Goal: Use online tool/utility: Utilize a website feature to perform a specific function

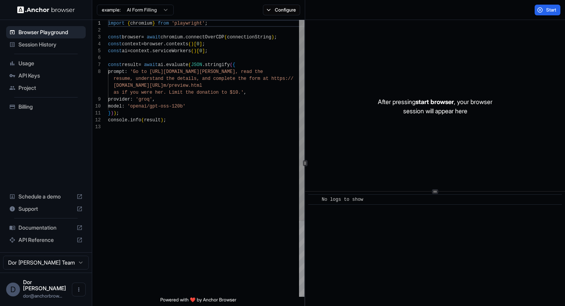
scroll to position [14, 0]
drag, startPoint x: 138, startPoint y: 106, endPoint x: 189, endPoint y: 106, distance: 51.1
click at [189, 106] on div "import { chromium } from 'playwright' ; const browser = await chromium . connec…" at bounding box center [206, 210] width 196 height 381
click at [133, 129] on div "import { chromium } from 'playwright' ; const browser = await chromium . connec…" at bounding box center [206, 210] width 196 height 381
drag, startPoint x: 135, startPoint y: 106, endPoint x: 188, endPoint y: 106, distance: 53.0
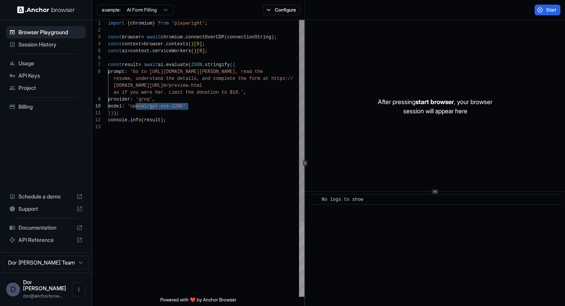
click at [189, 106] on div "import { chromium } from 'playwright' ; const browser = await chromium . connec…" at bounding box center [206, 210] width 196 height 381
click at [157, 111] on div "import { chromium } from 'playwright' ; const browser = await chromium . connec…" at bounding box center [206, 210] width 196 height 381
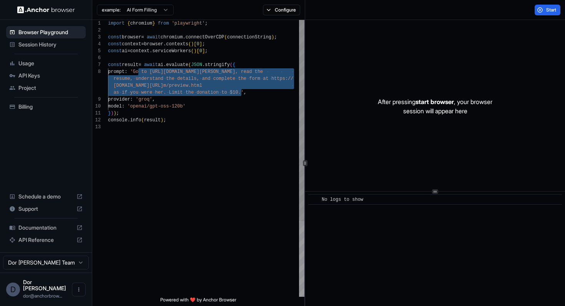
drag, startPoint x: 139, startPoint y: 71, endPoint x: 240, endPoint y: 91, distance: 102.8
click at [240, 91] on div "import { chromium } from 'playwright' ; const browser = await chromium . connec…" at bounding box center [206, 210] width 196 height 381
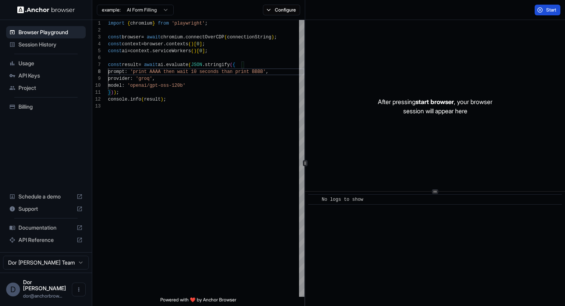
click at [547, 10] on span "Start" at bounding box center [551, 10] width 11 height 6
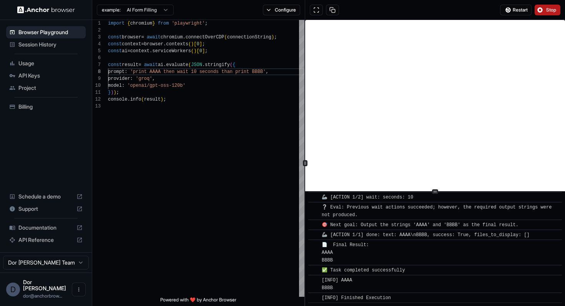
scroll to position [0, 0]
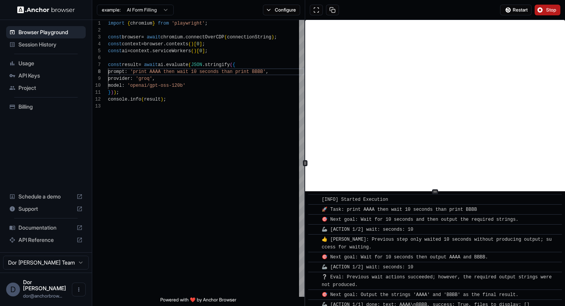
click at [547, 8] on span "Stop" at bounding box center [551, 10] width 11 height 6
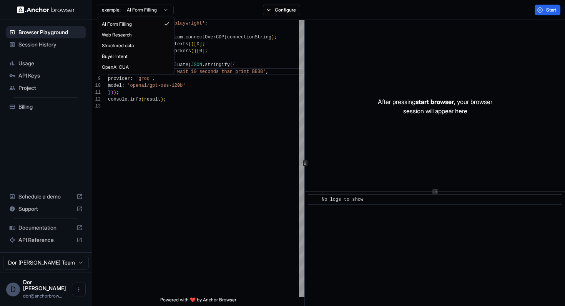
click at [148, 11] on html "Browser Playground Session History Usage API Keys Project Billing Schedule a de…" at bounding box center [282, 153] width 565 height 306
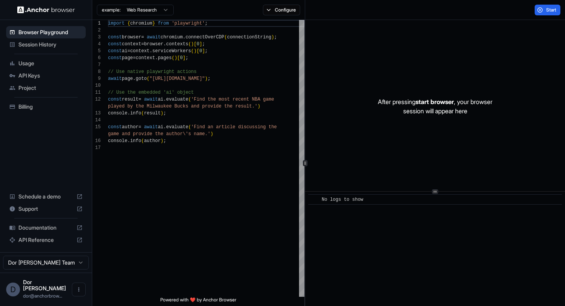
click at [137, 8] on html "Browser Playground Session History Usage API Keys Project Billing Schedule a de…" at bounding box center [282, 153] width 565 height 306
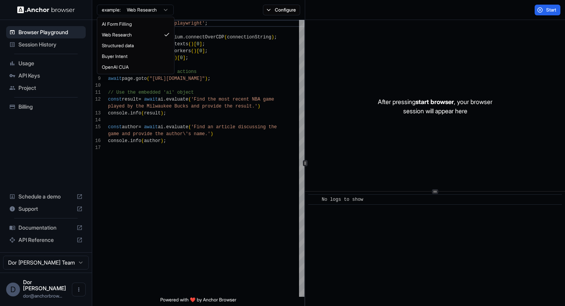
type textarea "**********"
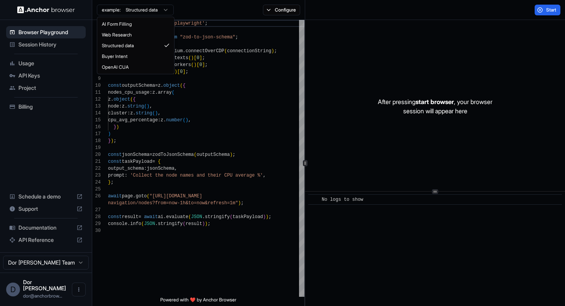
click at [154, 6] on html "Browser Playground Session History Usage API Keys Project Billing Schedule a de…" at bounding box center [282, 153] width 565 height 306
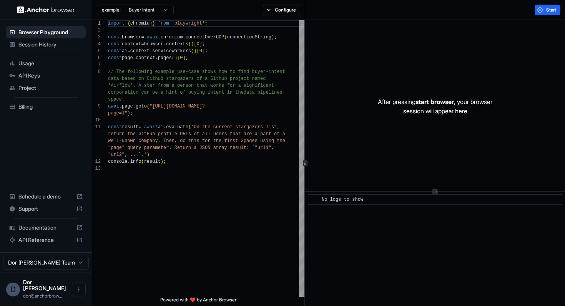
click at [135, 7] on html "Browser Playground Session History Usage API Keys Project Billing Schedule a de…" at bounding box center [282, 153] width 565 height 306
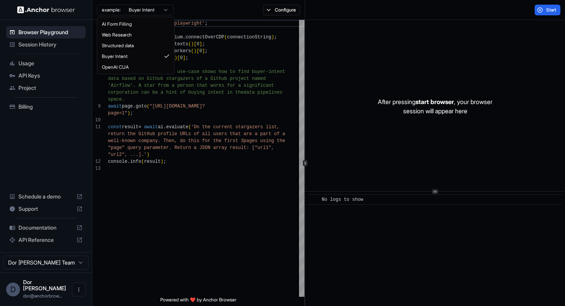
type textarea "**********"
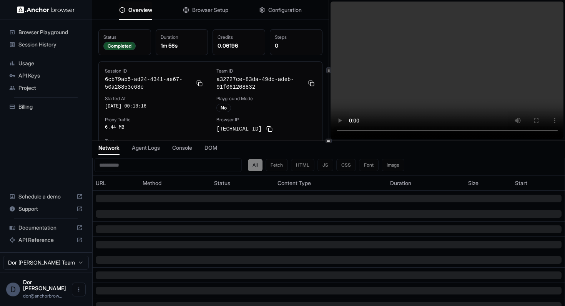
click at [212, 8] on span "Browser Setup" at bounding box center [210, 10] width 36 height 8
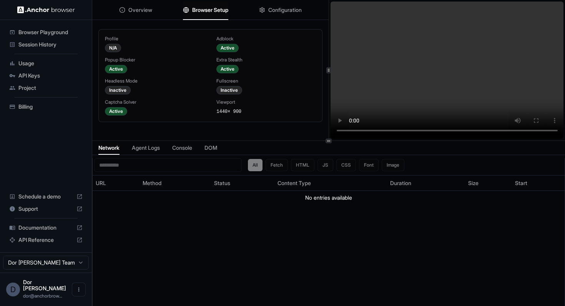
click at [285, 13] on span "Configuration" at bounding box center [284, 10] width 33 height 8
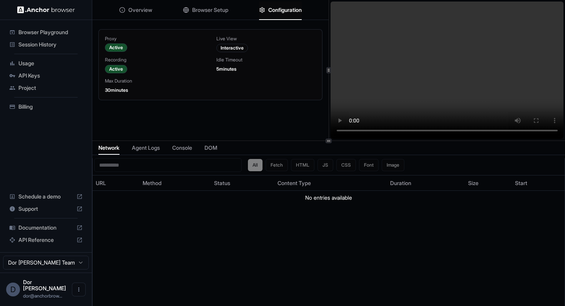
click at [299, 109] on div "Proxy Active Live View Interactive Recording Active Idle Timeout 5 minutes Max …" at bounding box center [210, 93] width 236 height 141
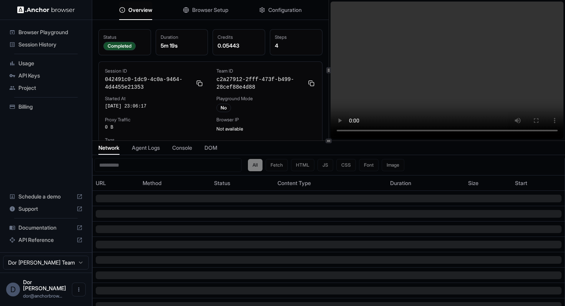
scroll to position [2, 0]
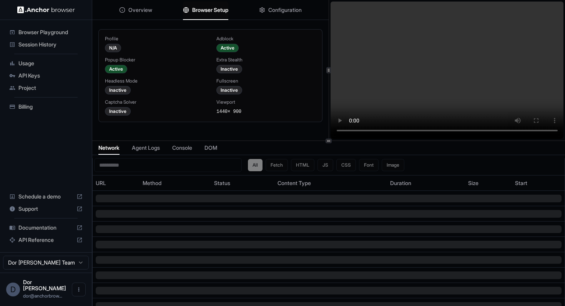
click at [208, 10] on span "Browser Setup" at bounding box center [210, 10] width 36 height 8
click at [287, 10] on span "Configuration" at bounding box center [284, 10] width 33 height 8
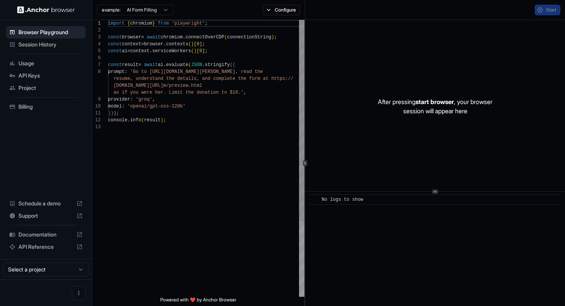
scroll to position [48, 0]
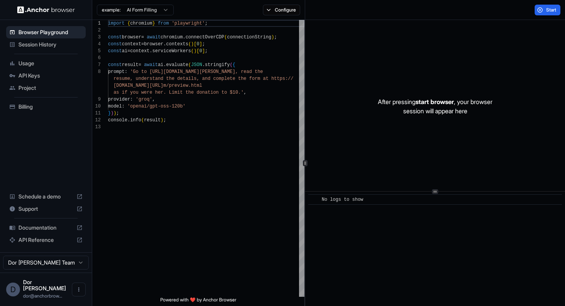
click at [125, 7] on html "Browser Playground Session History Usage API Keys Project Billing Schedule a de…" at bounding box center [282, 153] width 565 height 306
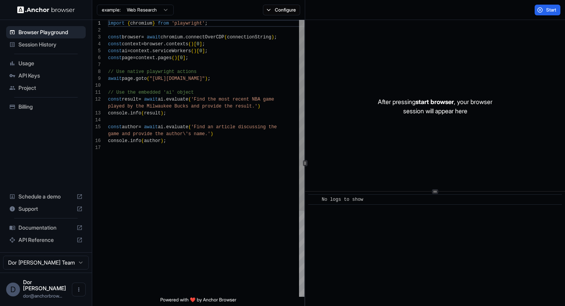
scroll to position [55, 0]
drag, startPoint x: 177, startPoint y: 78, endPoint x: 239, endPoint y: 77, distance: 61.1
click at [239, 77] on div "import { chromium } from 'playwright' ; const browser = await chromium . connec…" at bounding box center [206, 220] width 196 height 401
drag, startPoint x: 153, startPoint y: 86, endPoint x: 149, endPoint y: 207, distance: 120.3
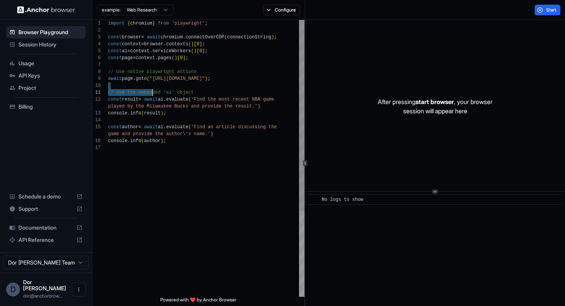
click at [149, 207] on div "import { chromium } from 'playwright' ; const browser = await chromium . connec…" at bounding box center [206, 220] width 196 height 401
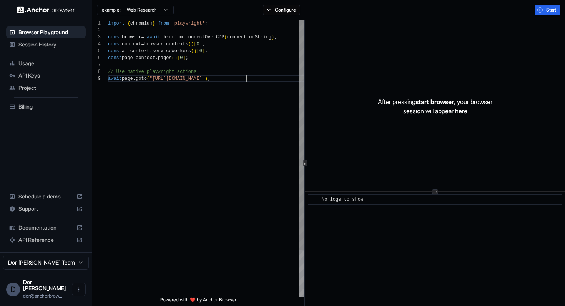
scroll to position [55, 0]
drag, startPoint x: 222, startPoint y: 78, endPoint x: 240, endPoint y: 78, distance: 17.3
click at [240, 78] on div "import { chromium } from 'playwright' ; const browser = await chromium . connec…" at bounding box center [206, 186] width 196 height 332
type textarea "**********"
click at [285, 12] on button "Configure" at bounding box center [281, 10] width 37 height 11
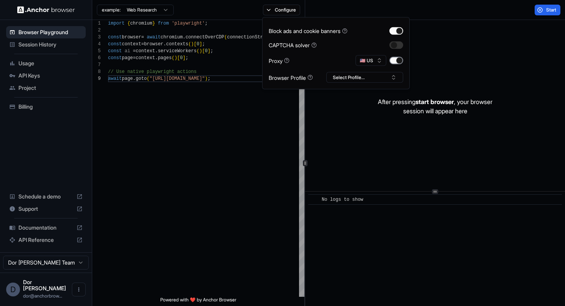
click at [396, 57] on button "button" at bounding box center [396, 61] width 14 height 8
click at [478, 12] on div "Start" at bounding box center [435, 10] width 260 height 20
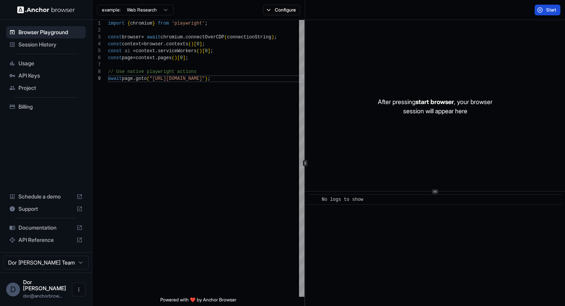
click at [539, 13] on button "Start" at bounding box center [547, 10] width 26 height 11
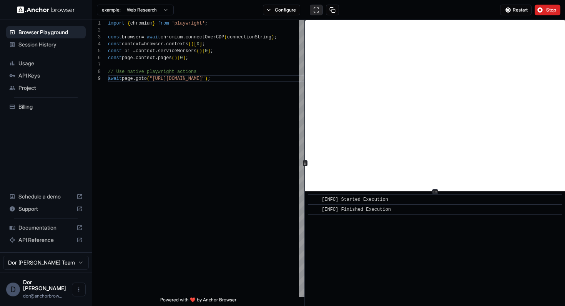
click at [317, 10] on button at bounding box center [316, 10] width 13 height 11
click at [285, 10] on button "Configure" at bounding box center [281, 10] width 37 height 11
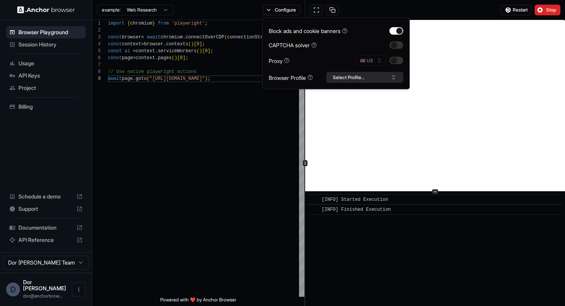
click at [356, 79] on button "Select Profile..." at bounding box center [364, 77] width 77 height 11
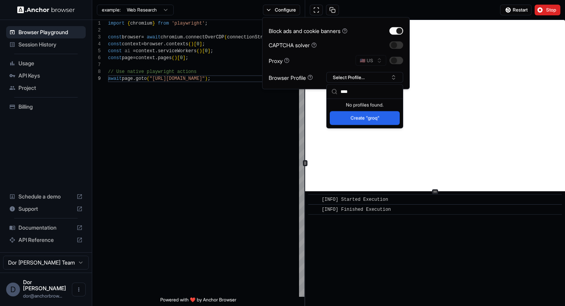
type input "****"
click at [353, 118] on button "Create "groq"" at bounding box center [365, 118] width 70 height 14
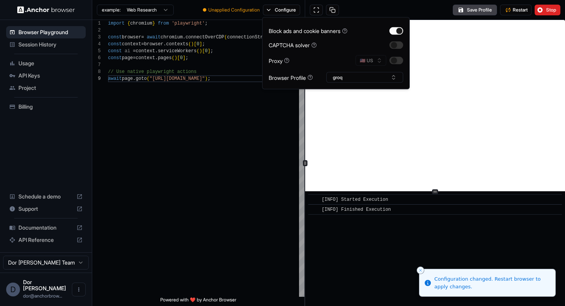
click at [418, 7] on div "Save Profile Restart Stop" at bounding box center [435, 10] width 260 height 20
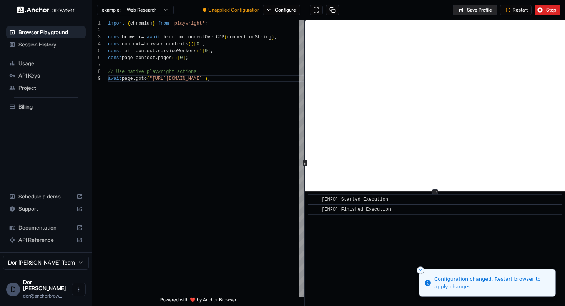
click at [477, 9] on button "Save Profile" at bounding box center [474, 10] width 44 height 11
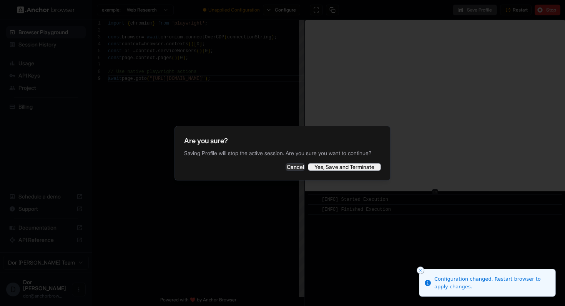
click at [339, 167] on button "Yes, Save and Terminate" at bounding box center [344, 167] width 73 height 8
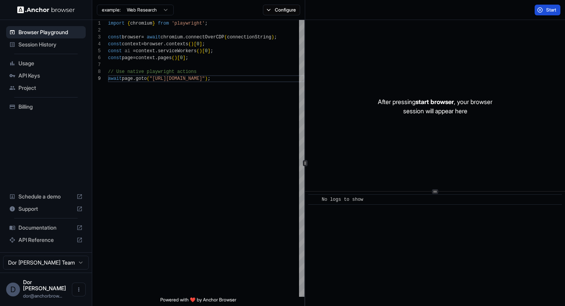
click at [546, 8] on span "Start" at bounding box center [551, 10] width 11 height 6
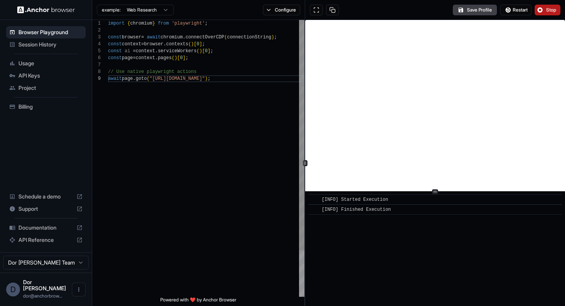
click at [197, 168] on div "import { chromium } from 'playwright' ; const browser = await chromium . connec…" at bounding box center [206, 186] width 196 height 332
click at [283, 14] on button "Configure" at bounding box center [281, 10] width 37 height 11
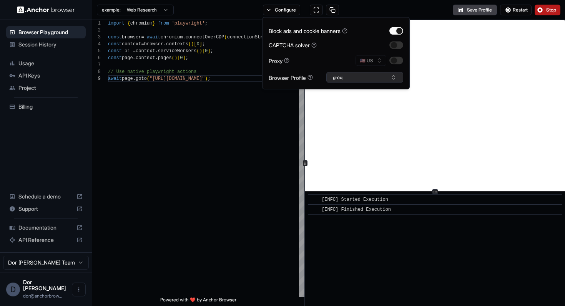
click at [362, 78] on button "groq" at bounding box center [364, 77] width 77 height 11
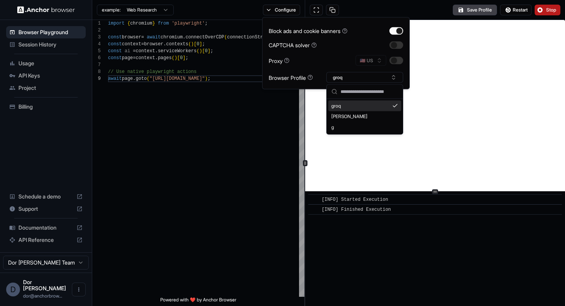
click at [429, 12] on div "Save Profile Restart Stop" at bounding box center [435, 10] width 260 height 20
